Goal: Information Seeking & Learning: Learn about a topic

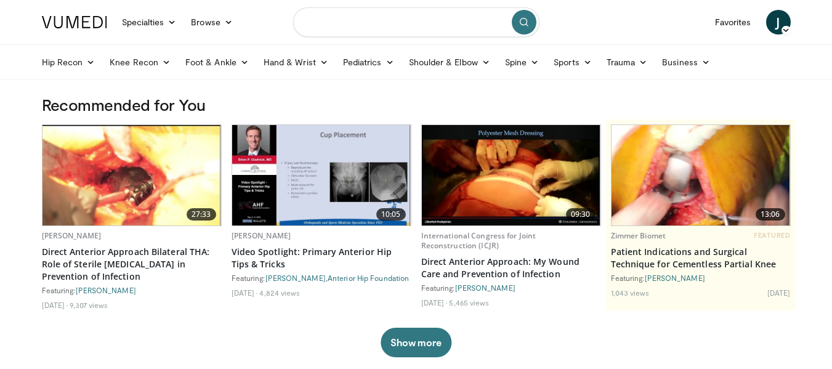
click at [365, 18] on input "Search topics, interventions" at bounding box center [416, 22] width 246 height 30
type input "**********"
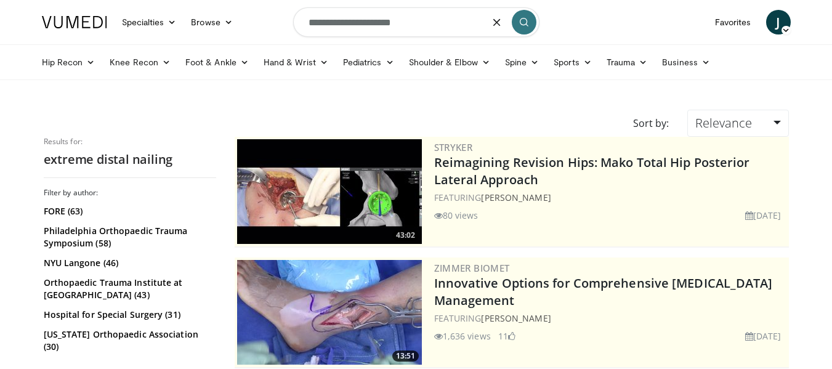
drag, startPoint x: 415, startPoint y: 27, endPoint x: 376, endPoint y: 21, distance: 39.9
click at [376, 21] on input "**********" at bounding box center [416, 22] width 246 height 30
type input "**********"
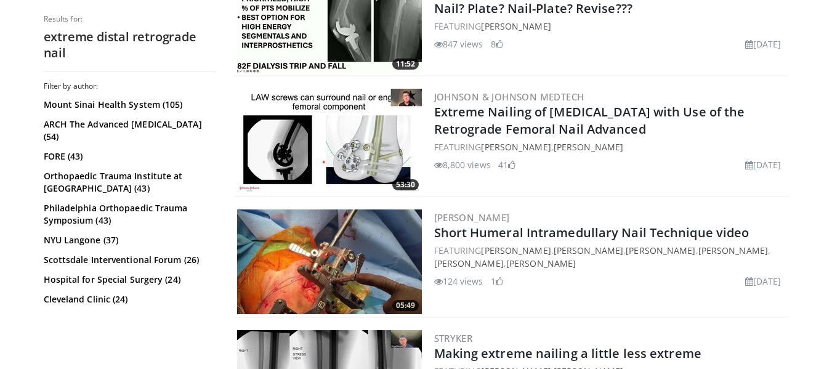
scroll to position [655, 0]
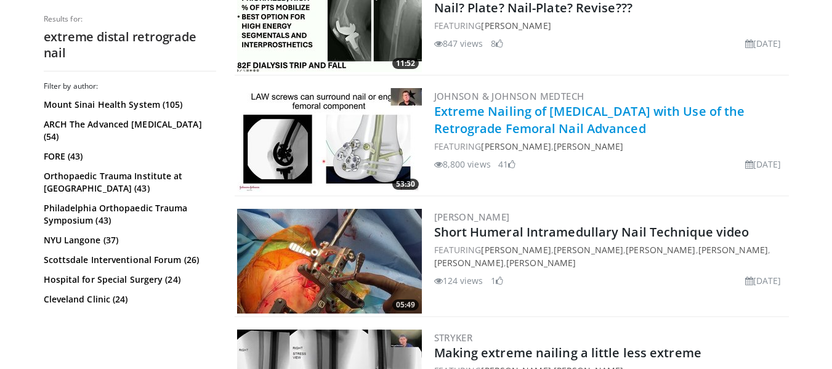
click at [511, 109] on link "Extreme Nailing of [MEDICAL_DATA] with Use of the Retrograde Femoral Nail Advan…" at bounding box center [589, 120] width 311 height 34
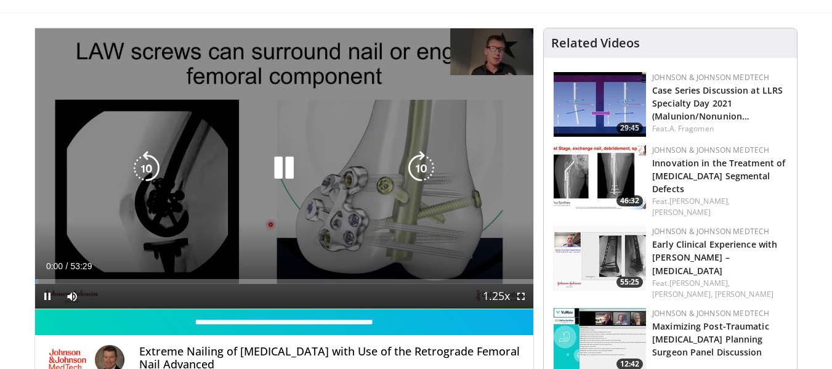
scroll to position [68, 0]
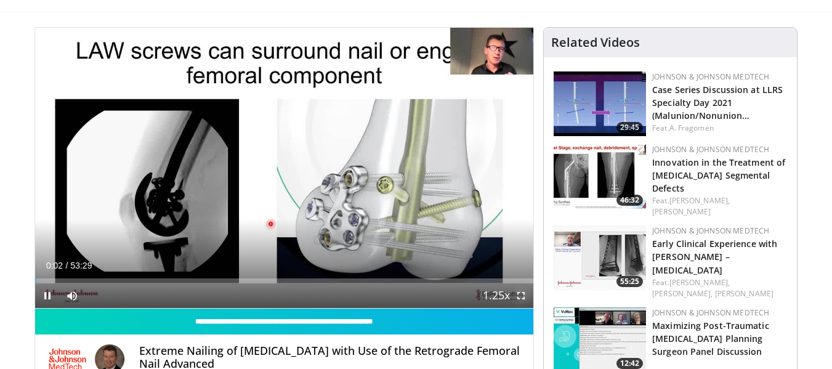
click at [525, 291] on span "Video Player" at bounding box center [521, 295] width 25 height 25
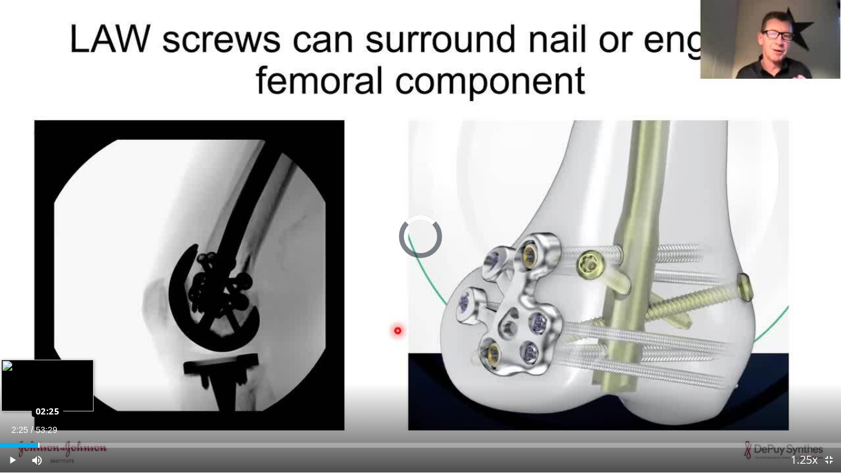
click at [38, 368] on div "Loaded : 1.54% 02:25 02:25" at bounding box center [420, 445] width 841 height 5
click at [51, 368] on div "Progress Bar" at bounding box center [48, 445] width 23 height 5
click at [59, 368] on div "Loaded : 8.41% 03:45 03:45" at bounding box center [420, 445] width 841 height 5
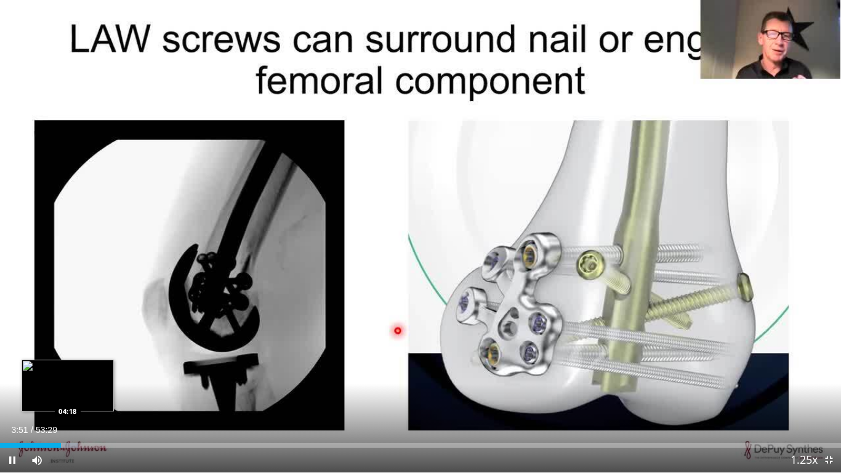
click at [68, 368] on div "Progress Bar" at bounding box center [65, 445] width 25 height 5
click at [78, 368] on div "Loaded : 10.28% 04:58 04:58" at bounding box center [420, 445] width 841 height 5
click at [89, 368] on div "Progress Bar" at bounding box center [85, 445] width 25 height 5
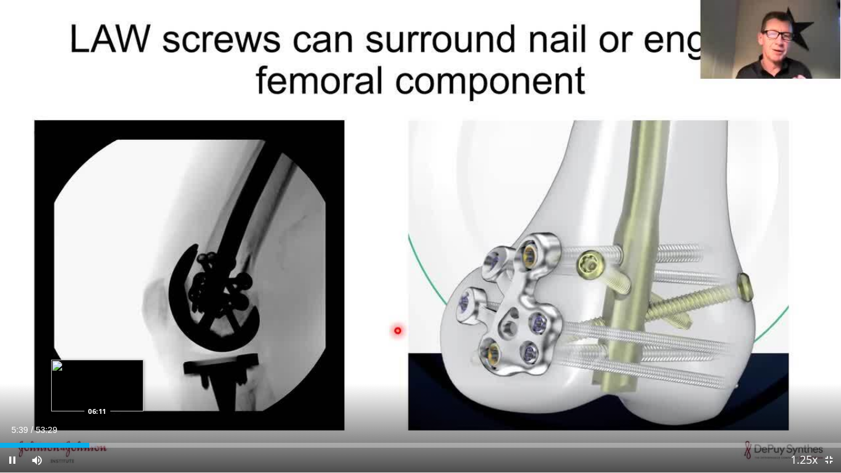
click at [97, 368] on div "Loaded : 11.53% 05:39 06:11" at bounding box center [420, 445] width 841 height 5
click at [108, 368] on div "Loaded : 12.15% 06:12 06:51" at bounding box center [420, 445] width 841 height 5
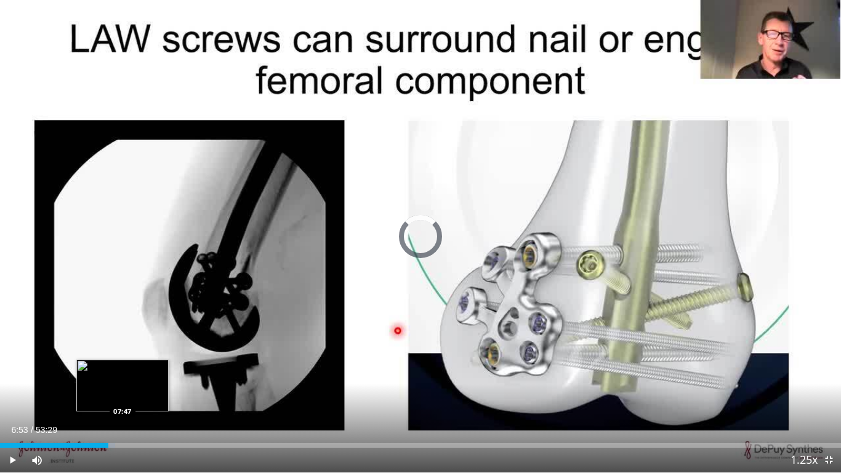
click at [123, 368] on div "Loaded : 13.71% 06:53 07:47" at bounding box center [420, 445] width 841 height 5
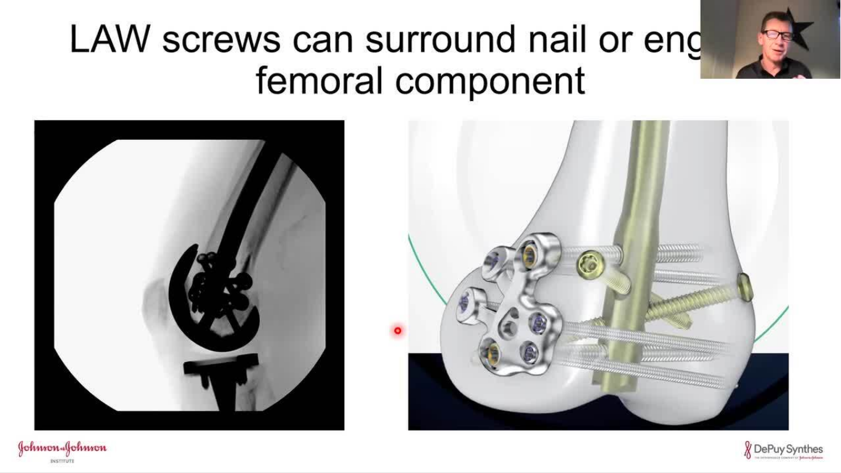
click at [134, 368] on div "10 seconds Tap to unmute" at bounding box center [420, 236] width 841 height 472
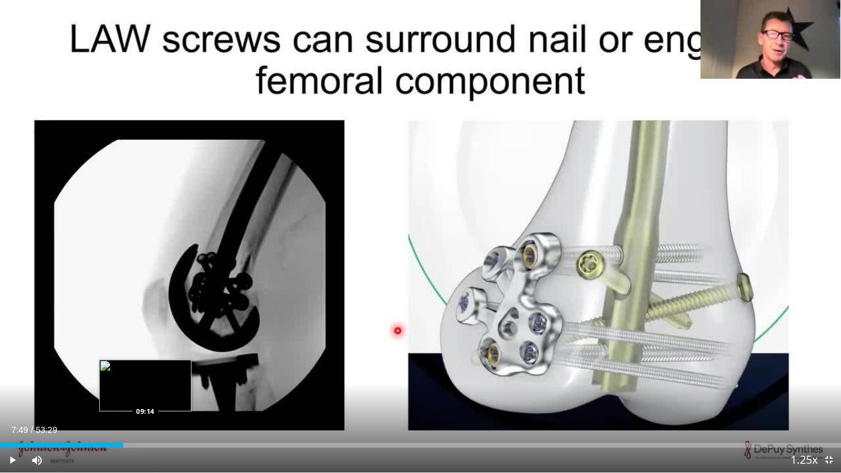
click at [145, 368] on div "Loaded : 16.20% 07:49 09:14" at bounding box center [420, 445] width 841 height 5
click at [140, 368] on div "09:14" at bounding box center [72, 445] width 145 height 5
click at [147, 368] on div "Progress Bar" at bounding box center [147, 445] width 17 height 5
click at [152, 368] on div "Loaded : 19.32% 09:37 09:37" at bounding box center [420, 445] width 841 height 5
click at [160, 368] on div "Progress Bar" at bounding box center [156, 445] width 24 height 5
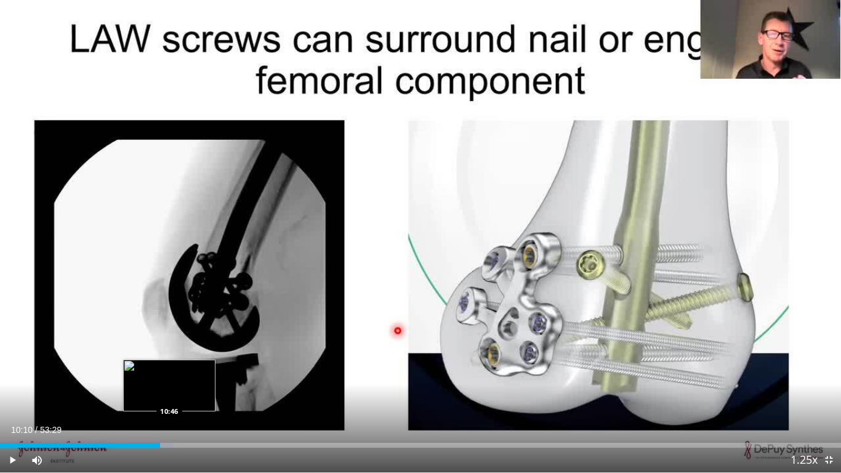
click at [169, 368] on div "Progress Bar" at bounding box center [162, 445] width 21 height 5
click at [176, 368] on div "Loaded : 22.13% 11:11 11:11" at bounding box center [420, 445] width 841 height 5
click at [186, 368] on div "Loaded : 22.87% 11:11 11:49" at bounding box center [420, 445] width 841 height 5
click at [192, 368] on div "Loaded : 24.00% 12:12 12:12" at bounding box center [420, 445] width 841 height 5
click at [201, 368] on div "Loaded : 24.73% 12:45 12:45" at bounding box center [420, 445] width 841 height 5
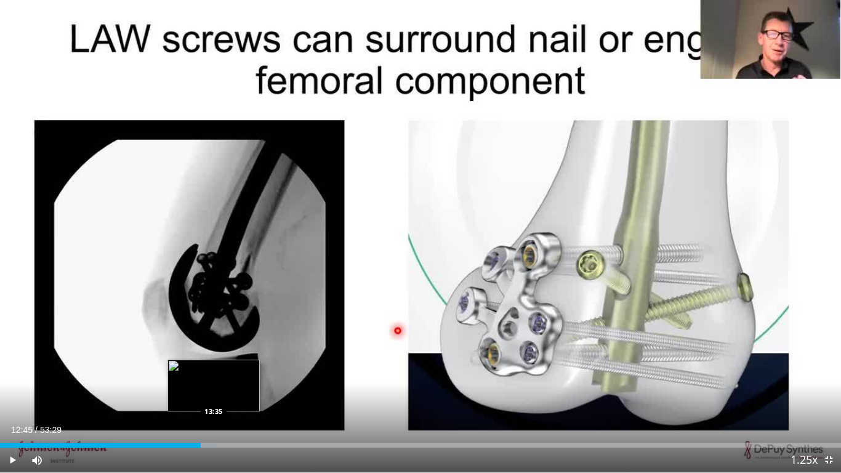
click at [214, 368] on div "Progress Bar" at bounding box center [205, 445] width 25 height 5
click at [221, 368] on div "Progress Bar" at bounding box center [218, 445] width 25 height 5
click at [233, 368] on div "Loaded : 28.36% 14:03 14:50" at bounding box center [420, 442] width 841 height 12
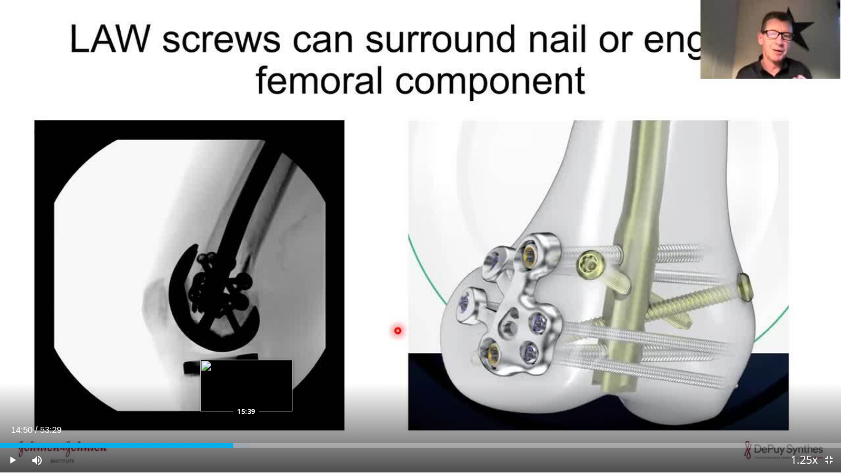
click at [246, 368] on div "Progress Bar" at bounding box center [237, 445] width 24 height 5
click at [256, 368] on div "Progress Bar" at bounding box center [247, 445] width 18 height 5
click at [267, 368] on div "Loaded : 31.16% 16:14 16:57" at bounding box center [420, 445] width 841 height 5
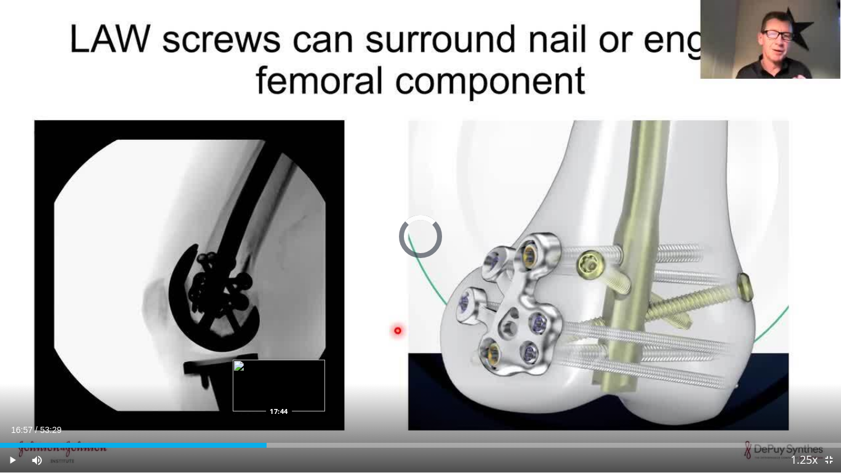
click at [279, 368] on div "Loaded : 0.00% 16:57 17:44" at bounding box center [420, 445] width 841 height 5
click at [306, 368] on div "Loaded : 0.00% 17:44 19:27" at bounding box center [420, 445] width 841 height 5
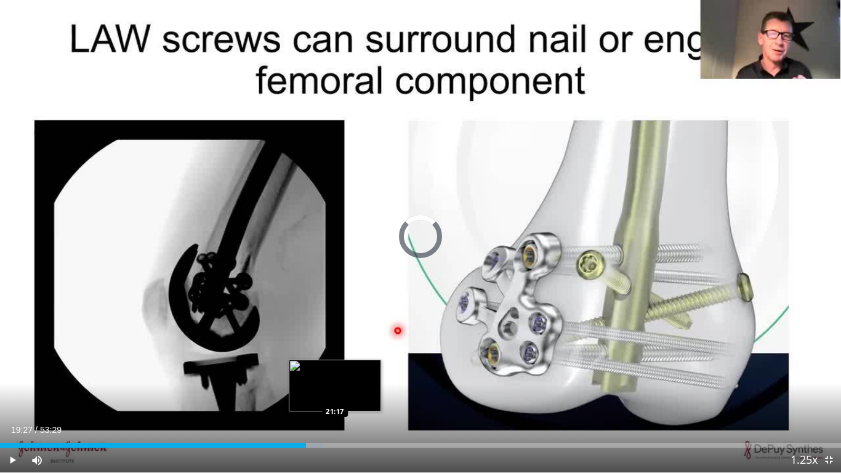
click at [335, 368] on div "Loaded : 38.33% 19:27 21:17" at bounding box center [420, 445] width 841 height 5
click at [345, 368] on div "Loaded : 41.13% 21:17 21:55" at bounding box center [420, 445] width 841 height 5
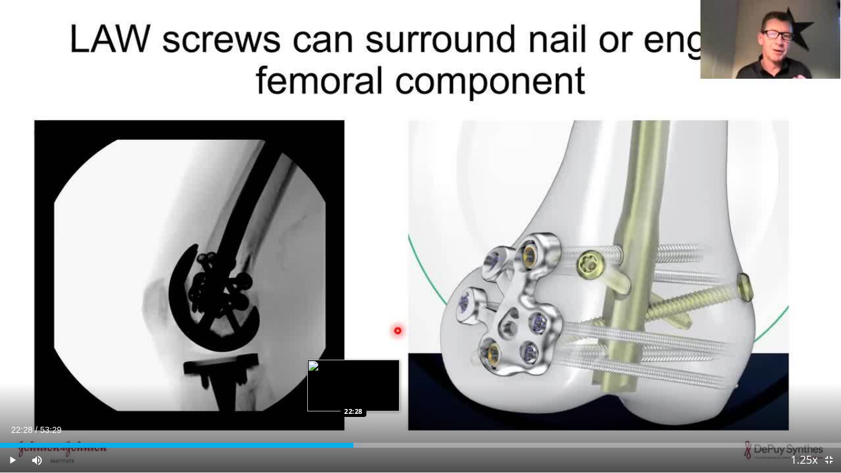
click at [354, 368] on div "Progress Bar" at bounding box center [349, 445] width 25 height 5
click at [361, 368] on div "Progress Bar" at bounding box center [357, 445] width 23 height 5
click at [372, 368] on div "Loaded : 44.82% 22:56 23:38" at bounding box center [420, 445] width 841 height 5
click at [377, 368] on div "Progress Bar" at bounding box center [377, 445] width 17 height 5
click at [386, 368] on div "Loaded : 46.12% 23:57 24:30" at bounding box center [420, 445] width 841 height 5
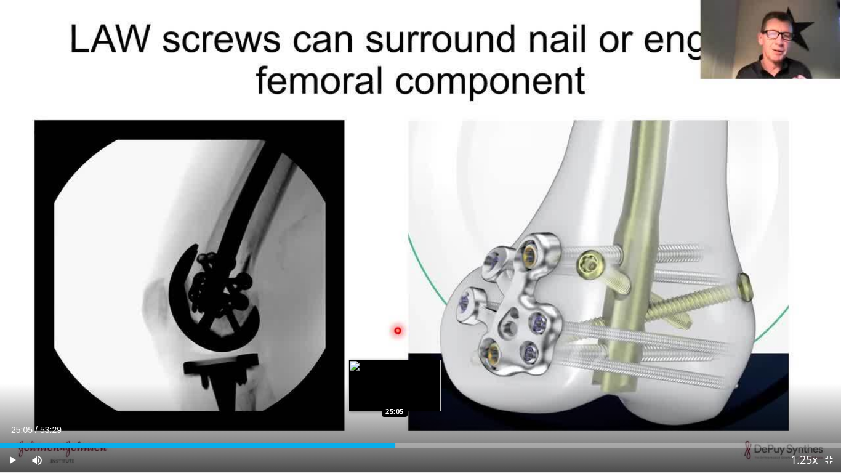
click at [395, 368] on div "Loaded : 47.06% 25:05 25:05" at bounding box center [420, 445] width 841 height 5
click at [405, 368] on div "Loaded : 47.37% 25:05 25:45" at bounding box center [420, 445] width 841 height 5
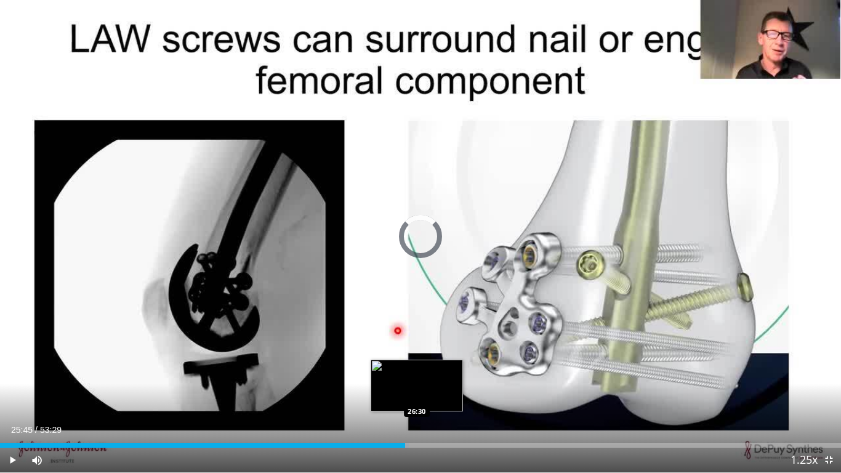
click at [417, 368] on div "Loaded : 48.61% 25:45 26:30" at bounding box center [420, 445] width 841 height 5
click at [435, 368] on div "Loaded : 50.17% 26:30 27:38" at bounding box center [420, 445] width 841 height 5
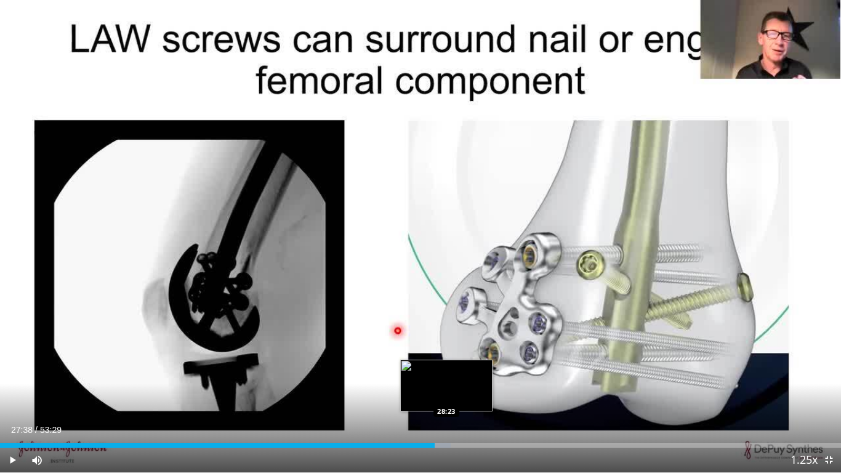
click at [447, 368] on div "Loaded : 53.60% 27:38 28:23" at bounding box center [420, 442] width 841 height 12
click at [453, 368] on div "Progress Bar" at bounding box center [451, 445] width 24 height 5
click at [460, 368] on div "Loaded : 55.47% 28:49 29:14" at bounding box center [420, 445] width 841 height 5
click at [475, 368] on div "Loaded : 56.09% 29:14 30:11" at bounding box center [420, 445] width 841 height 5
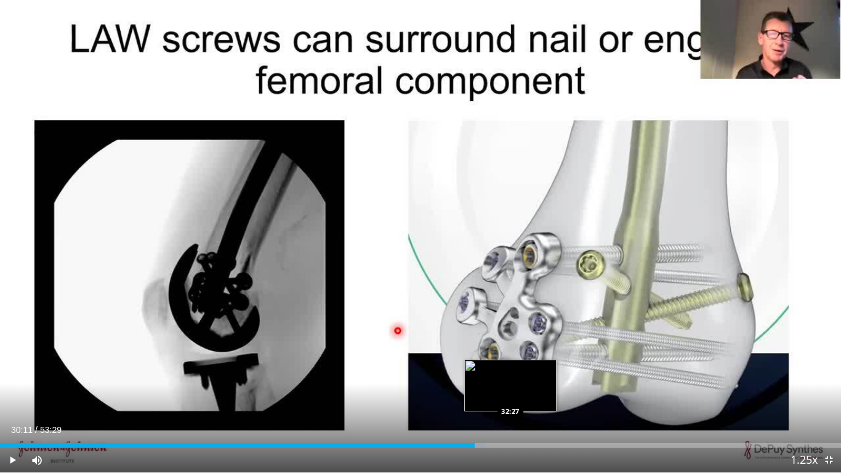
click at [511, 368] on div "Loaded : 57.65% 30:11 32:27" at bounding box center [420, 442] width 841 height 12
click at [518, 368] on div "Loaded : 62.64% 32:55 32:55" at bounding box center [420, 445] width 841 height 5
click at [522, 368] on div "Loaded : 63.57% 33:09 33:09" at bounding box center [420, 445] width 841 height 5
click at [524, 368] on div "Loaded : 63.88% 33:09 33:19" at bounding box center [420, 445] width 841 height 5
click at [528, 368] on div "Loaded : 64.19% 33:35 33:35" at bounding box center [420, 445] width 841 height 5
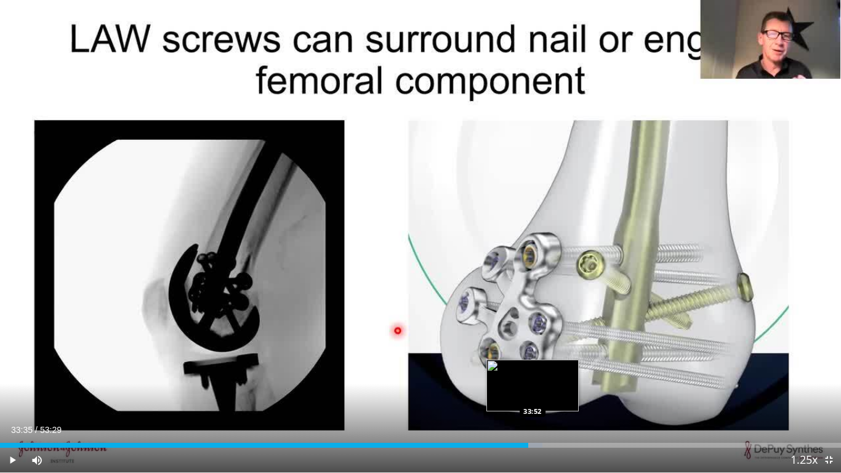
click at [533, 368] on div "Progress Bar" at bounding box center [531, 445] width 22 height 5
click at [540, 368] on div "Progress Bar" at bounding box center [536, 445] width 23 height 5
click at [546, 368] on div "Progress Bar" at bounding box center [541, 445] width 18 height 5
click at [549, 368] on div "Progress Bar" at bounding box center [550, 445] width 24 height 5
click at [555, 368] on div "Progress Bar" at bounding box center [553, 445] width 25 height 5
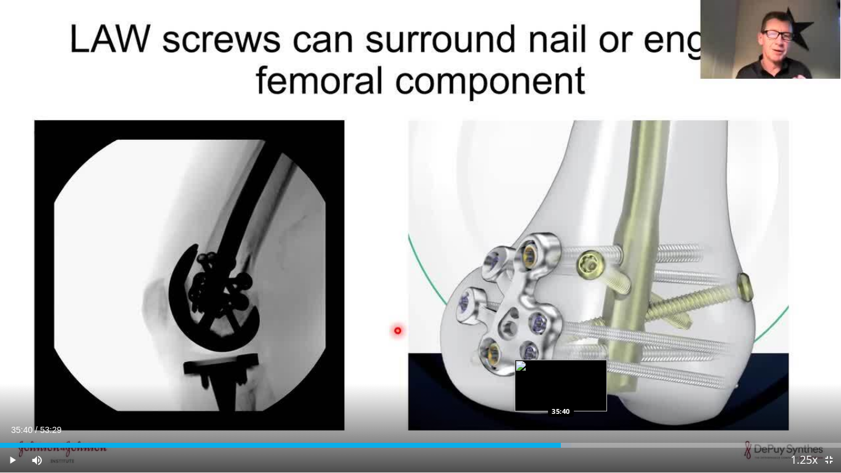
click at [561, 368] on div "Progress Bar" at bounding box center [559, 445] width 25 height 5
click at [565, 368] on div "Progress Bar" at bounding box center [566, 445] width 24 height 5
click at [570, 368] on div "Progress Bar" at bounding box center [572, 445] width 20 height 5
click at [575, 368] on div "Progress Bar" at bounding box center [574, 445] width 25 height 5
click at [579, 368] on div "Progress Bar" at bounding box center [580, 445] width 19 height 5
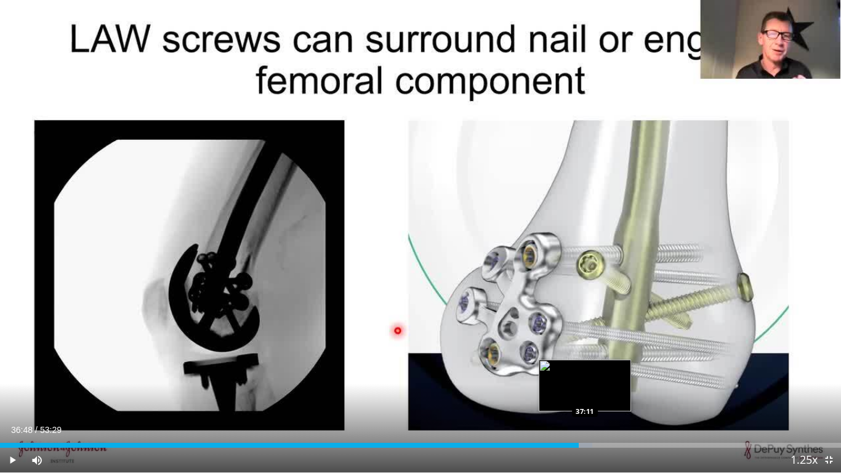
click at [585, 368] on div "Loaded : 70.43% 36:48 37:11" at bounding box center [420, 445] width 841 height 5
click at [589, 368] on div "Loaded : 70.74% 37:11 37:28" at bounding box center [420, 445] width 841 height 5
click at [602, 368] on div "Loaded : 71.05% 37:28 38:15" at bounding box center [420, 445] width 841 height 5
click at [607, 368] on div "Progress Bar" at bounding box center [610, 445] width 18 height 5
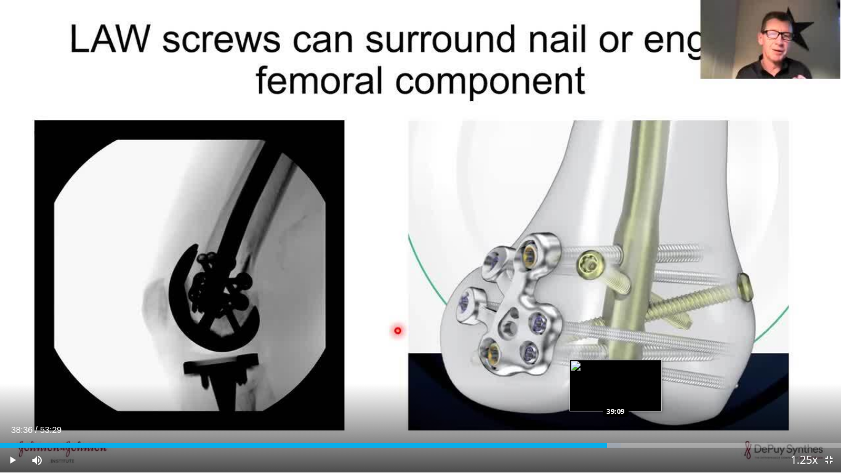
click at [616, 368] on div "Loaded : 73.85% 38:36 39:09" at bounding box center [420, 445] width 841 height 5
click at [625, 368] on div "Loaded : 73.85% 39:09 39:39" at bounding box center [420, 445] width 841 height 5
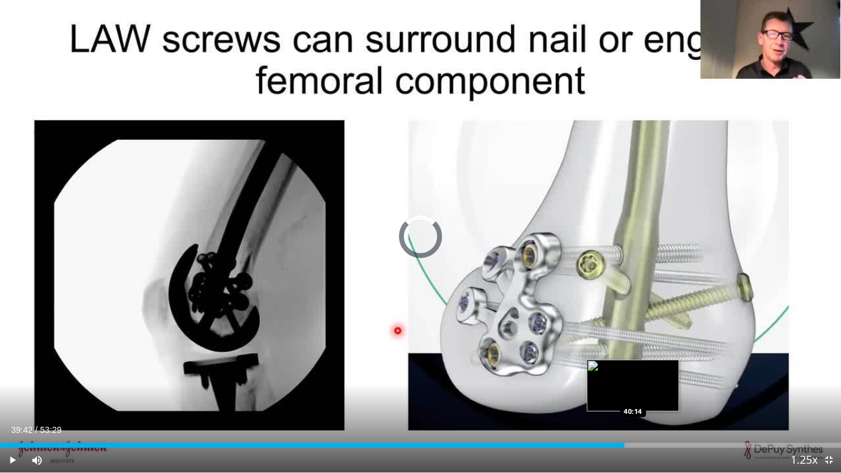
click at [633, 368] on div "Loaded : 74.79% 39:42 40:14" at bounding box center [420, 445] width 841 height 5
click at [640, 368] on div "Loaded : 0.00% 40:14 40:40" at bounding box center [420, 445] width 841 height 5
click at [647, 368] on div "Loaded : 77.91% 41:06 41:06" at bounding box center [420, 445] width 841 height 5
click at [650, 368] on div "Loaded : 78.83% 41:06 41:20" at bounding box center [420, 445] width 841 height 5
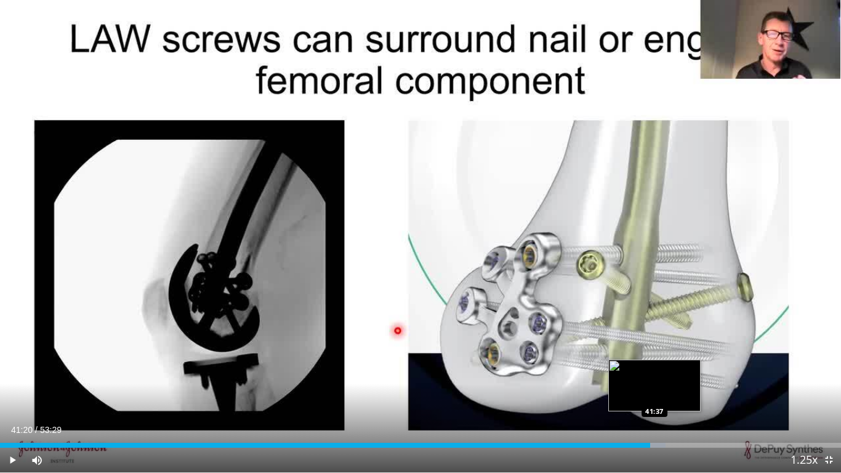
click at [655, 368] on div "Loaded : 79.15% 41:20 41:37" at bounding box center [420, 445] width 841 height 5
click at [659, 368] on div "Progress Bar" at bounding box center [659, 445] width 24 height 5
click at [654, 368] on div "41:34" at bounding box center [327, 445] width 654 height 5
click at [658, 368] on div "Loaded : 80.37% 41:51 41:51" at bounding box center [420, 445] width 841 height 5
click at [664, 368] on div "Loaded : 80.37% 41:51 42:12" at bounding box center [420, 445] width 841 height 5
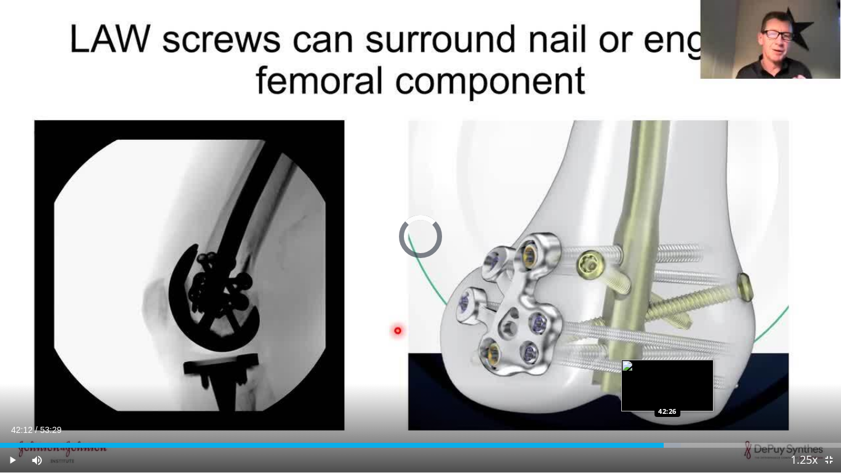
click at [668, 368] on div "Loaded : 80.99% 42:12 42:26" at bounding box center [420, 445] width 841 height 5
click at [672, 368] on div "Loaded : 81.02% 42:26 42:42" at bounding box center [420, 445] width 841 height 5
click at [679, 368] on div "Progress Bar" at bounding box center [675, 445] width 23 height 5
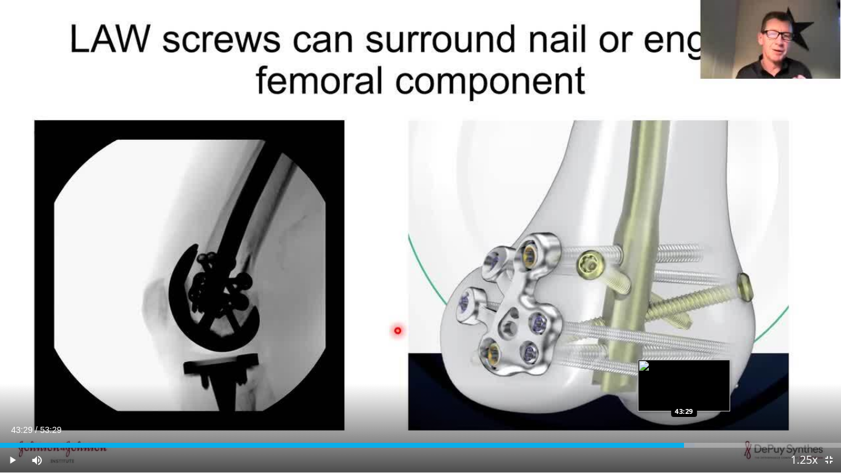
click at [684, 368] on div "Progress Bar" at bounding box center [683, 445] width 24 height 5
click at [688, 368] on div "Progress Bar" at bounding box center [685, 445] width 18 height 5
click at [694, 368] on div "Progress Bar" at bounding box center [692, 445] width 22 height 5
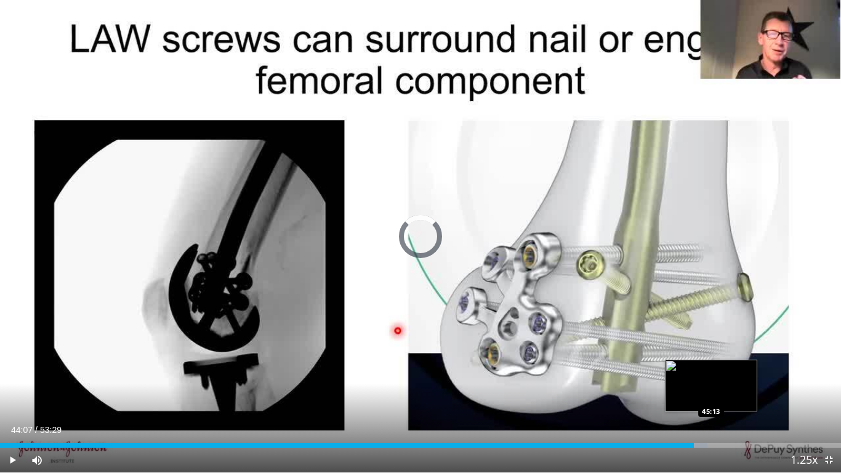
click at [711, 368] on div "Loaded : 84.14% 44:07 45:13" at bounding box center [420, 445] width 841 height 5
click at [719, 368] on div "Progress Bar" at bounding box center [720, 445] width 18 height 5
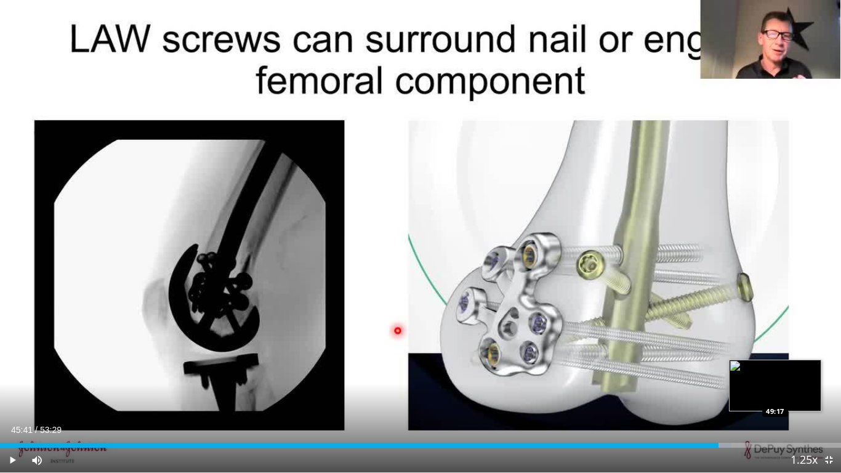
click at [776, 368] on div "Loaded : 86.94% 45:41 49:17" at bounding box center [420, 445] width 841 height 5
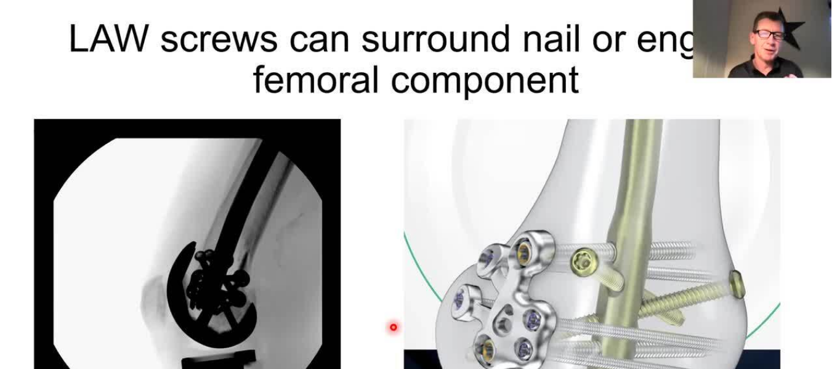
scroll to position [1203, 0]
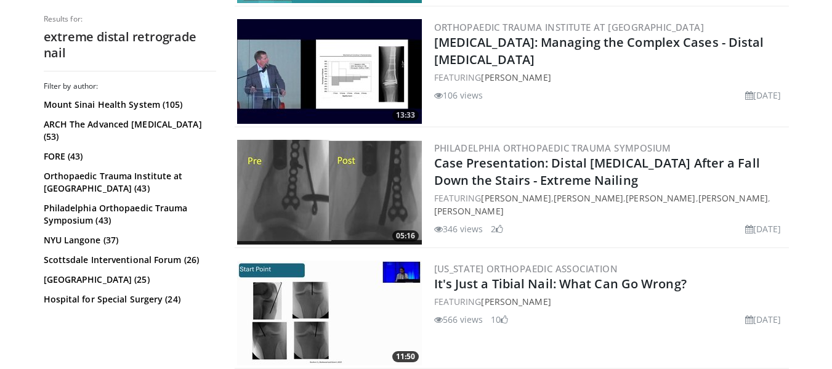
scroll to position [3016, 0]
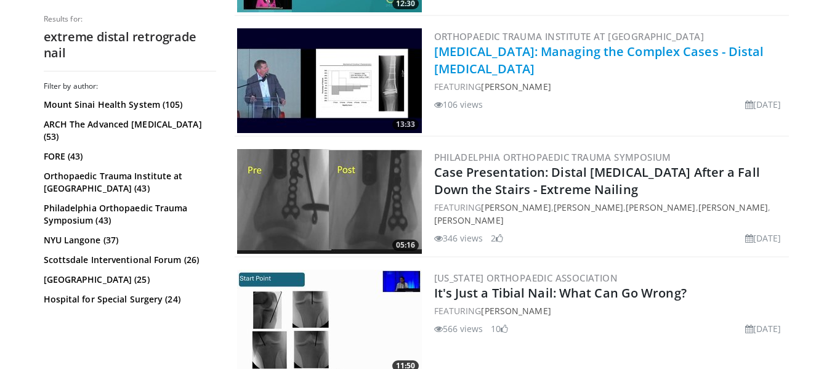
click at [616, 44] on link "[MEDICAL_DATA]: Managing the Complex Cases - Distal [MEDICAL_DATA]" at bounding box center [599, 60] width 330 height 34
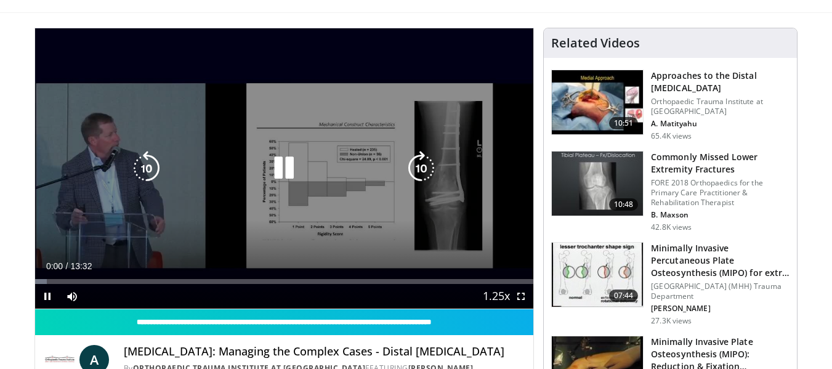
scroll to position [68, 0]
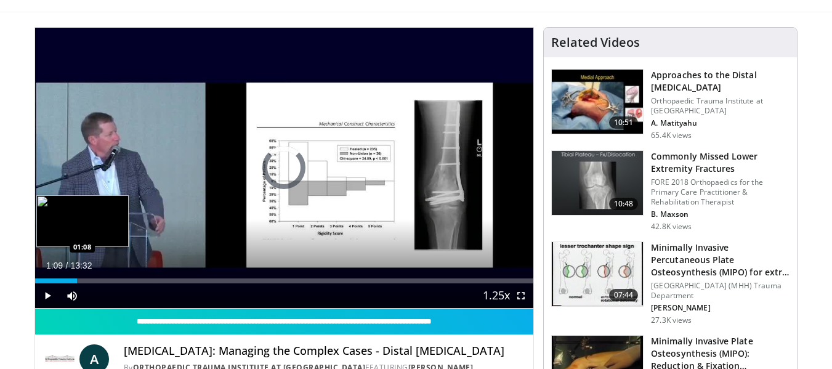
click at [77, 280] on div "Loaded : 4.91% 01:09 01:08" at bounding box center [284, 280] width 499 height 5
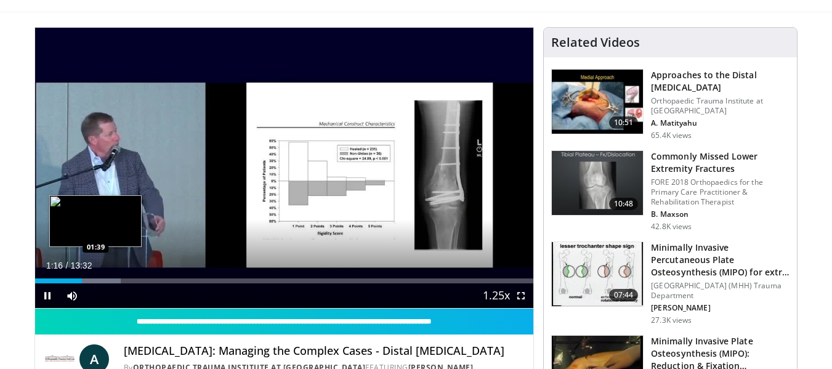
click at [95, 281] on div "Loaded : 17.20% 01:16 01:39" at bounding box center [284, 280] width 499 height 5
click at [105, 280] on div "Loaded : 20.89% 01:46 01:55" at bounding box center [284, 280] width 499 height 5
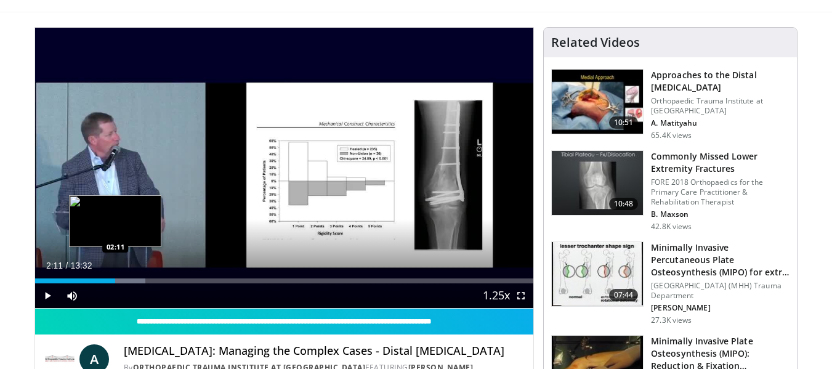
click at [115, 281] on div "Loaded : 22.12% 02:11 02:11" at bounding box center [284, 280] width 499 height 5
click at [127, 281] on div "Loaded : 24.58% 02:30 02:30" at bounding box center [284, 280] width 499 height 5
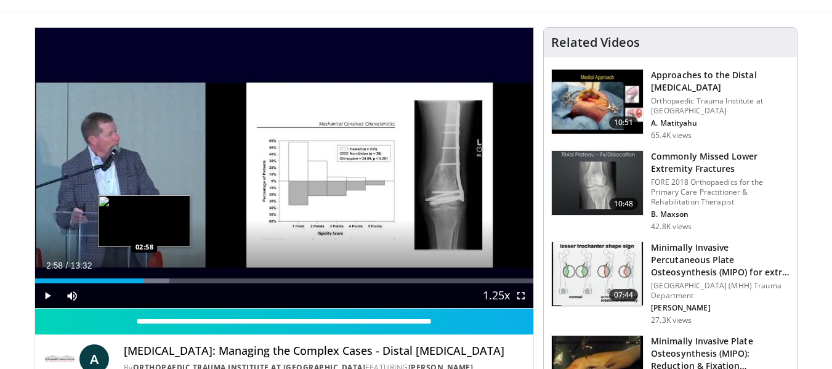
click at [144, 277] on div "Loaded : 27.04% 02:58 02:58" at bounding box center [284, 278] width 499 height 12
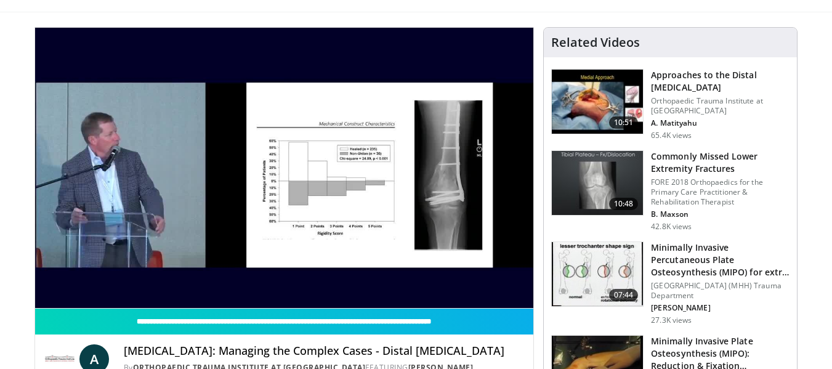
click at [155, 280] on video-js "**********" at bounding box center [284, 168] width 499 height 281
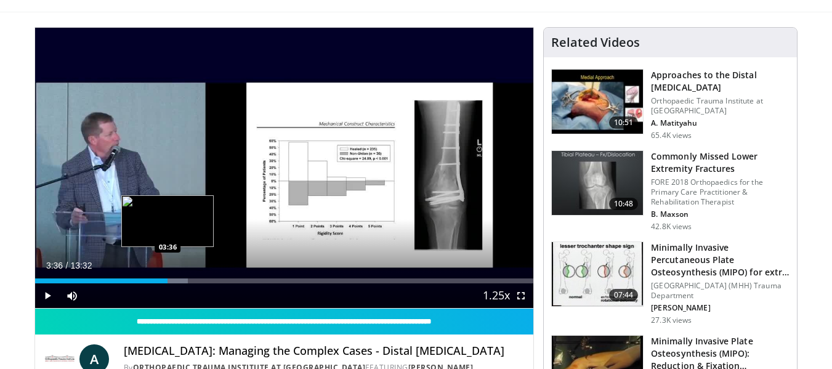
click at [168, 281] on div "Loaded : 30.73% 03:36 03:36" at bounding box center [284, 280] width 499 height 5
click at [179, 281] on div "Progress Bar" at bounding box center [183, 280] width 60 height 5
click at [189, 281] on div "Progress Bar" at bounding box center [186, 280] width 51 height 5
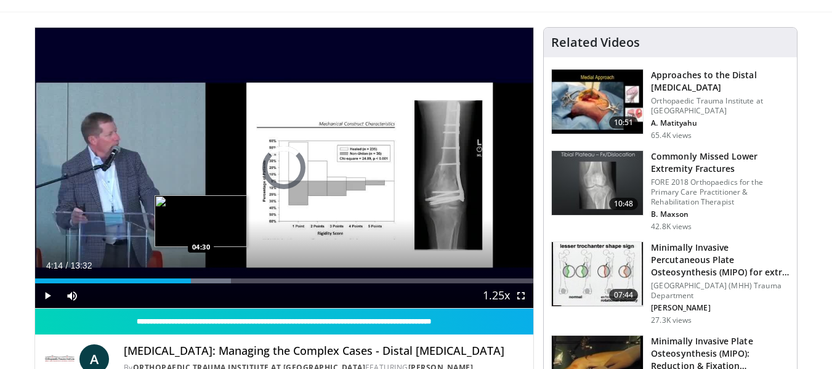
click at [202, 282] on div "Progress Bar" at bounding box center [201, 280] width 60 height 5
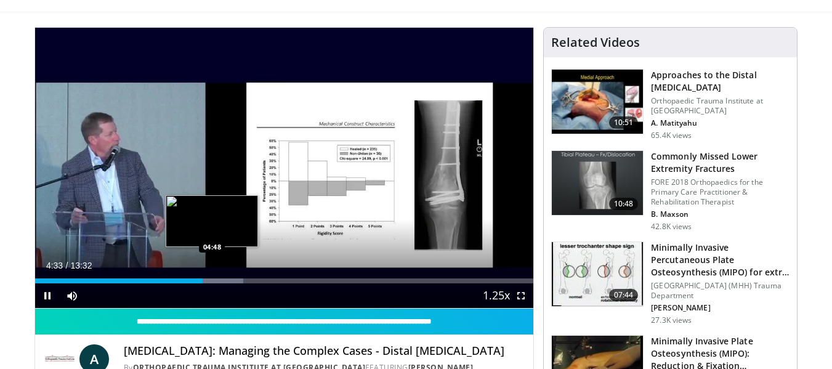
click at [213, 281] on div "Progress Bar" at bounding box center [214, 280] width 60 height 5
click at [225, 281] on div "Progress Bar" at bounding box center [228, 280] width 43 height 5
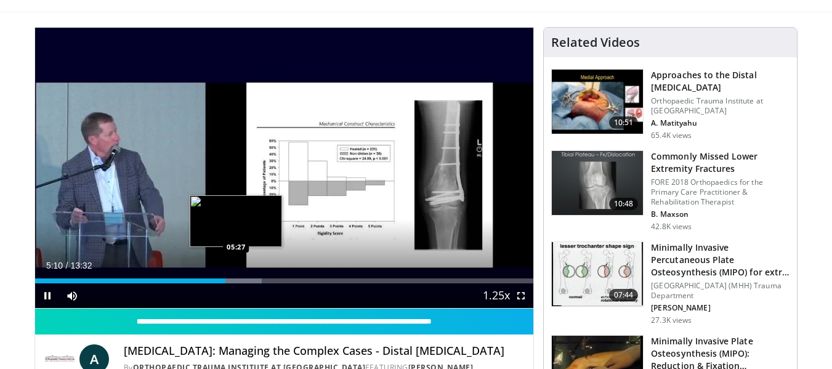
click at [237, 281] on div "Progress Bar" at bounding box center [234, 280] width 55 height 5
click at [255, 282] on div "Progress Bar" at bounding box center [251, 280] width 60 height 5
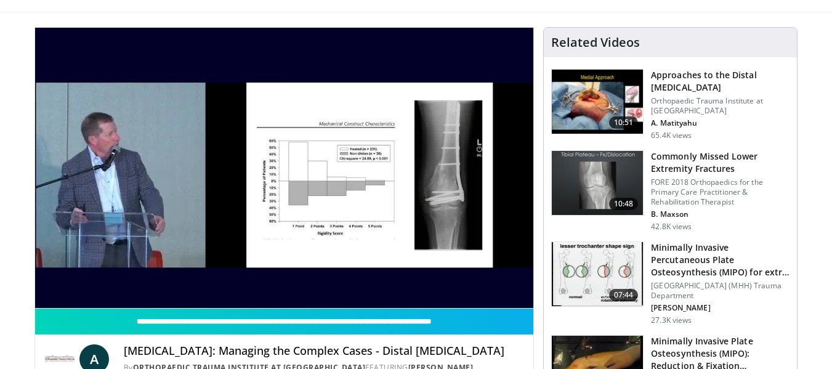
click at [272, 282] on div "10 seconds Tap to unmute" at bounding box center [284, 168] width 499 height 280
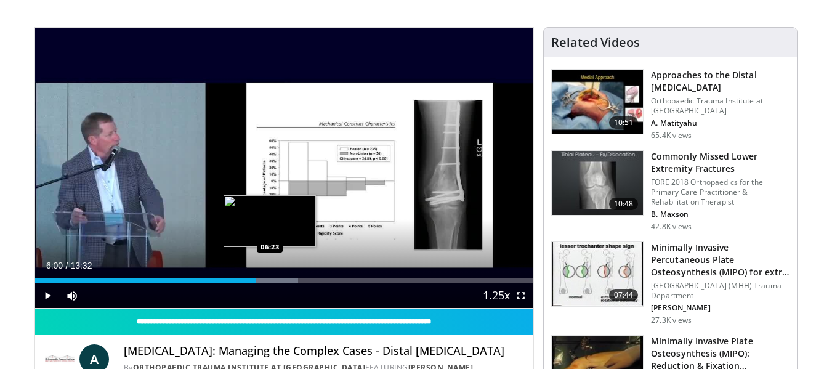
click at [270, 281] on div "Loaded : 52.86% 06:00 06:23" at bounding box center [284, 280] width 499 height 5
click at [256, 278] on div "05:59" at bounding box center [145, 280] width 221 height 5
click at [284, 278] on div "Loaded : 55.32% 06:46 06:46" at bounding box center [284, 280] width 499 height 5
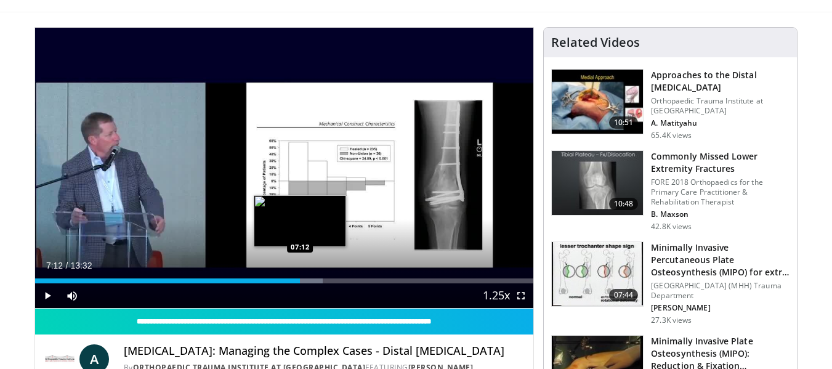
click at [300, 280] on div "Loaded : 57.77% 07:12 07:12" at bounding box center [284, 280] width 499 height 5
click at [312, 277] on div "Loaded : 61.46% 07:12 07:31" at bounding box center [284, 278] width 499 height 12
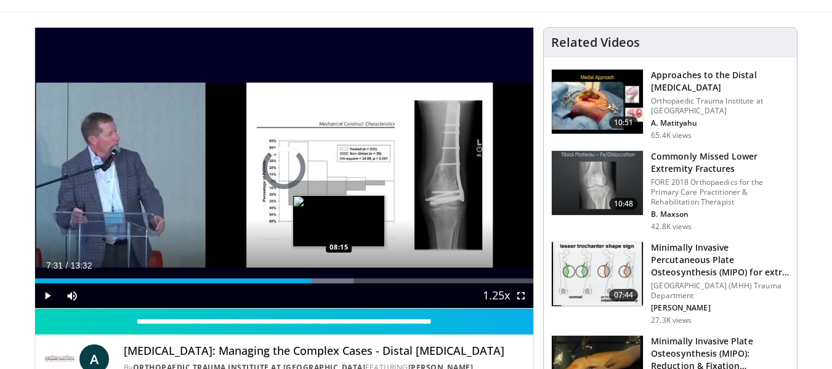
click at [339, 278] on div "Loaded : 63.92% 07:31 08:15" at bounding box center [284, 280] width 499 height 5
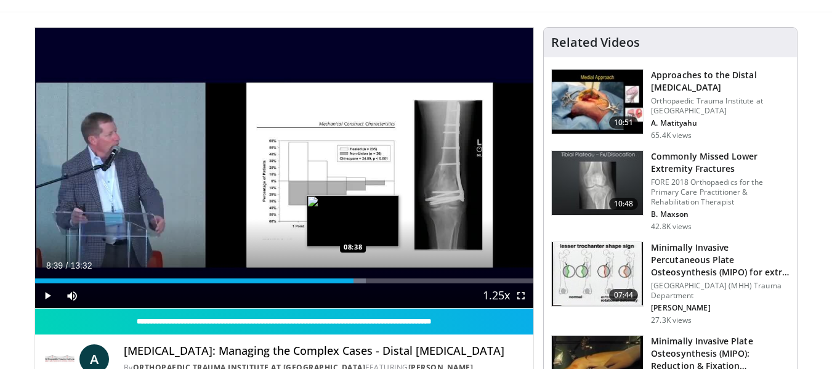
click at [354, 282] on div "Loaded : 66.38% 08:39 08:38" at bounding box center [284, 280] width 499 height 5
click at [361, 278] on div "Loaded : 71.42% 08:51 08:51" at bounding box center [284, 280] width 499 height 5
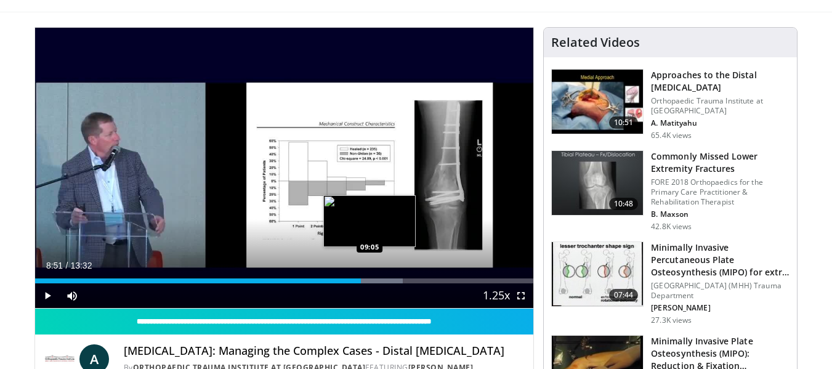
click at [370, 281] on div "Loaded : 73.76% 08:51 09:05" at bounding box center [284, 280] width 499 height 5
click at [382, 280] on div "Progress Bar" at bounding box center [380, 280] width 57 height 5
click at [391, 281] on div "Progress Bar" at bounding box center [392, 280] width 57 height 5
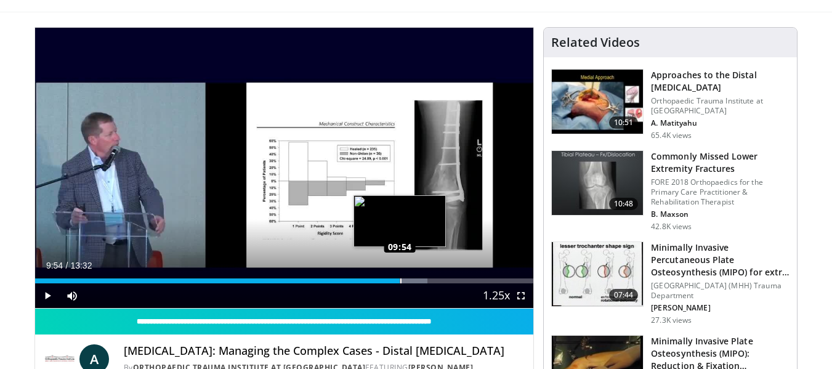
click at [400, 281] on div "Loaded : 78.68% 09:54 09:54" at bounding box center [284, 280] width 499 height 5
click at [411, 281] on div "Loaded : 81.13% 09:54 10:11" at bounding box center [284, 280] width 499 height 5
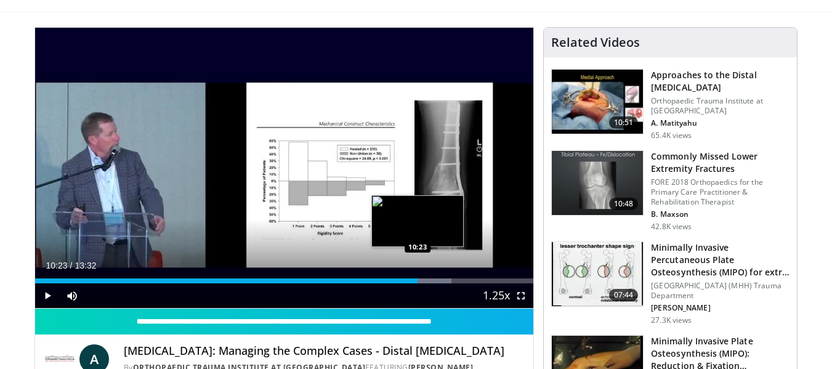
click at [418, 278] on div "Progress Bar" at bounding box center [423, 280] width 59 height 5
click at [428, 278] on div "Progress Bar" at bounding box center [429, 280] width 59 height 5
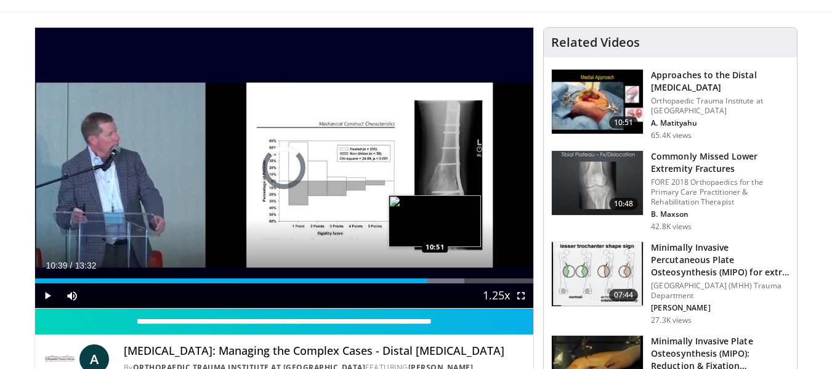
click at [435, 280] on div "Progress Bar" at bounding box center [437, 280] width 55 height 5
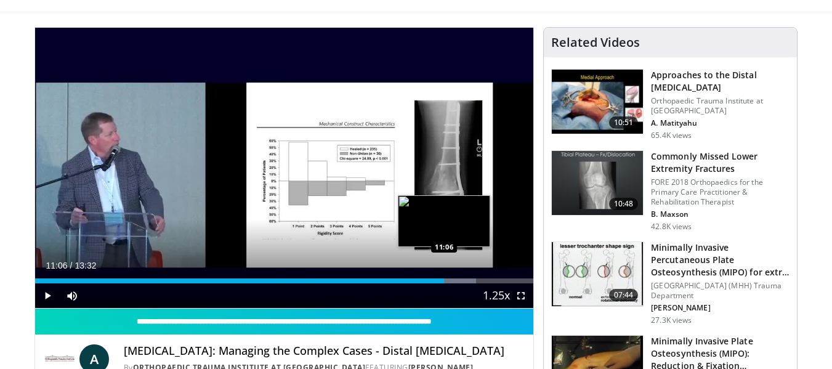
click at [445, 280] on div "Progress Bar" at bounding box center [451, 280] width 51 height 5
click at [453, 281] on div "Progress Bar" at bounding box center [455, 280] width 56 height 5
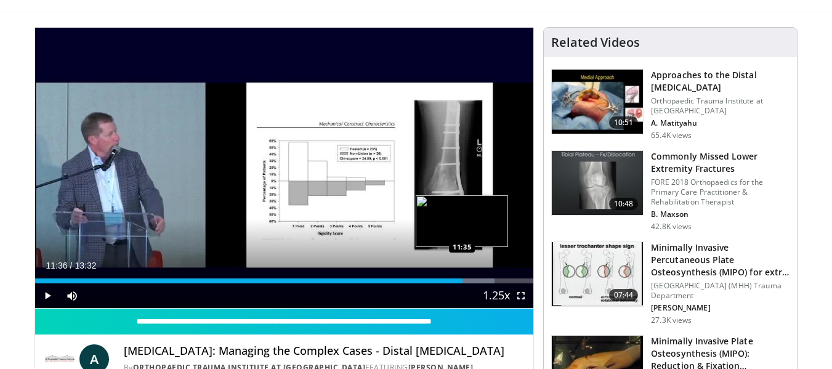
click at [463, 281] on div "Progress Bar" at bounding box center [464, 280] width 59 height 5
click at [473, 282] on div "Loaded : 93.43% 11:36 11:53" at bounding box center [284, 280] width 499 height 5
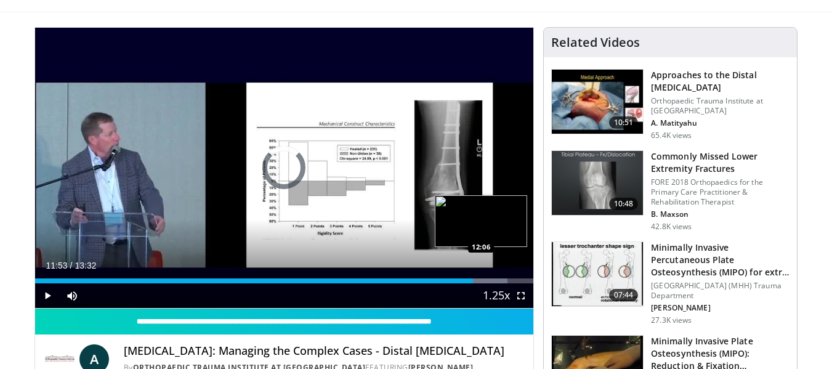
click at [482, 280] on div "Loaded : 94.81% 11:53 12:06" at bounding box center [284, 280] width 499 height 5
click at [487, 280] on div "Loaded : 97.12% 12:07 12:15" at bounding box center [284, 280] width 499 height 5
click at [492, 280] on div "Loaded : 98.35% 12:15 12:24" at bounding box center [284, 280] width 499 height 5
click at [502, 281] on div "Loaded : 99.58% 12:24 12:40" at bounding box center [284, 280] width 499 height 5
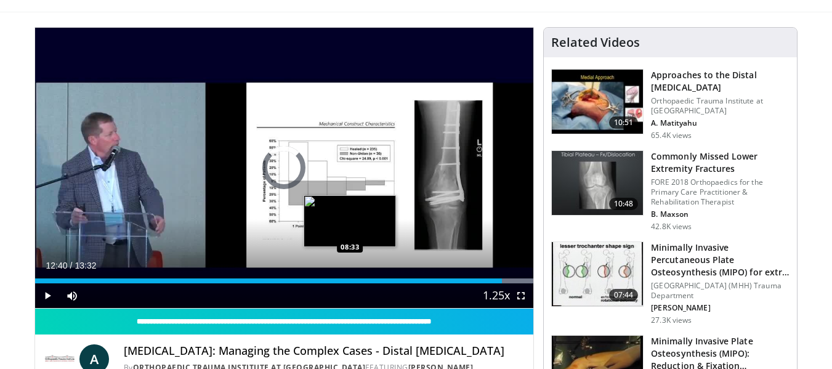
click at [350, 277] on div "Loaded : 100.00% 12:40 08:33" at bounding box center [284, 278] width 499 height 12
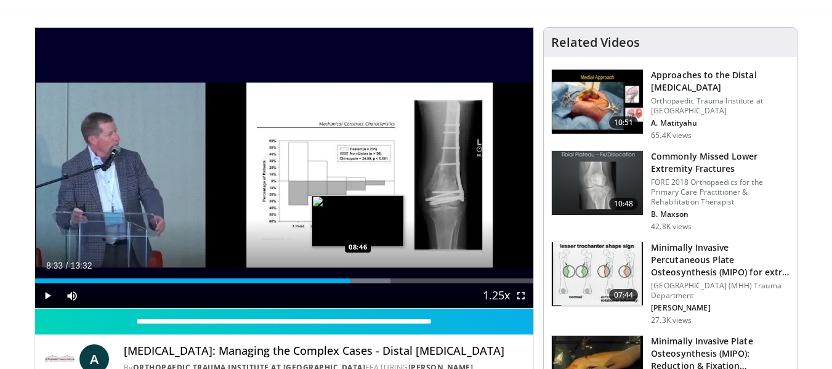
click at [359, 280] on div "Progress Bar" at bounding box center [369, 280] width 43 height 5
click at [371, 279] on div "Progress Bar" at bounding box center [372, 280] width 49 height 5
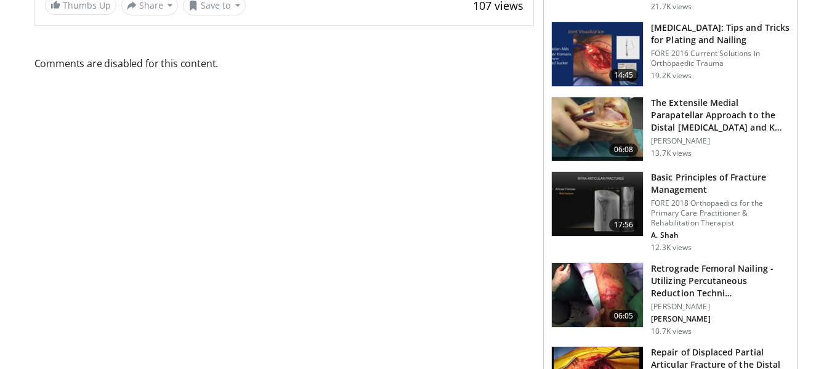
scroll to position [476, 0]
